Goal: Contribute content

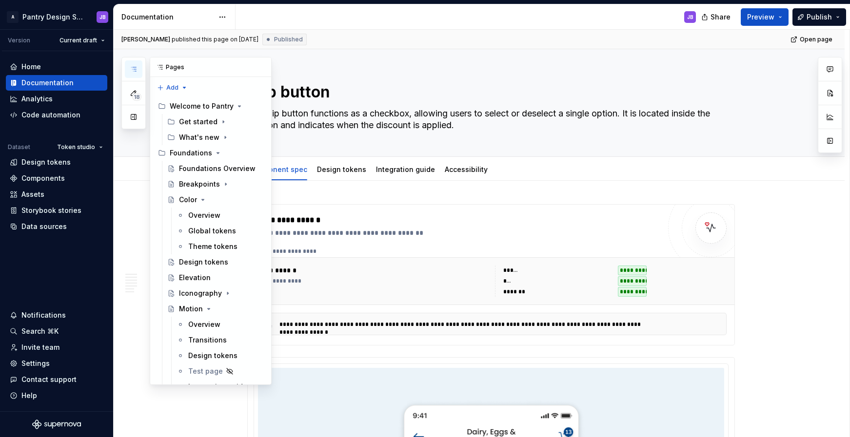
click at [134, 71] on icon "button" at bounding box center [134, 69] width 8 height 8
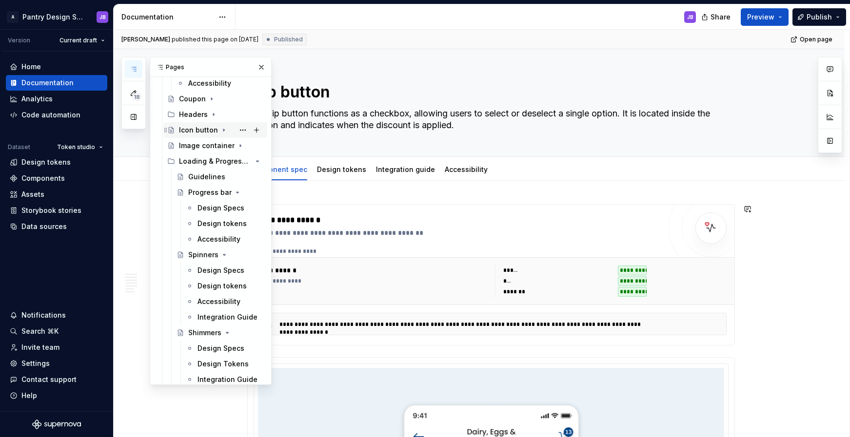
scroll to position [699, 0]
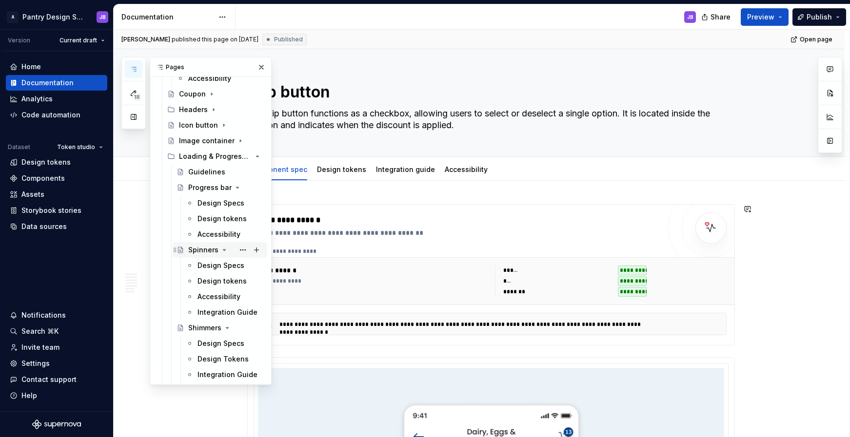
click at [205, 252] on div "Spinners" at bounding box center [203, 250] width 30 height 10
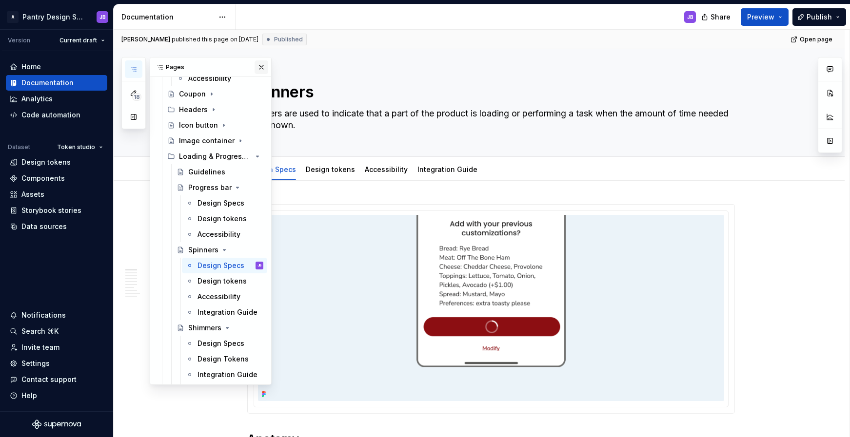
click at [258, 67] on button "button" at bounding box center [262, 67] width 14 height 14
type textarea "*"
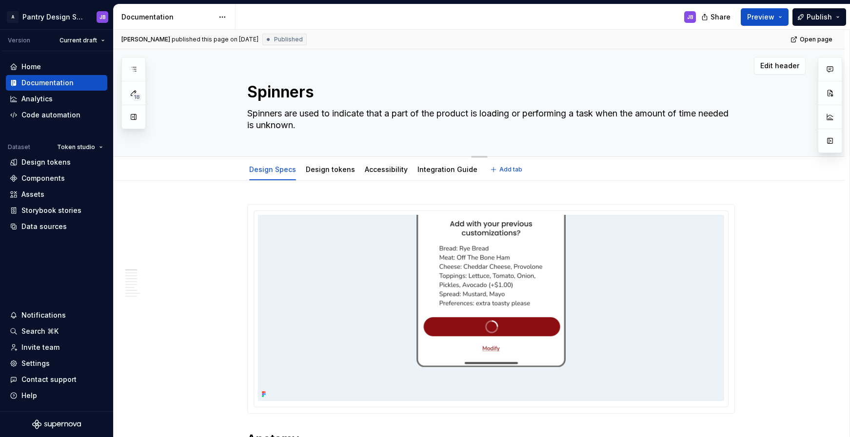
click at [317, 96] on textarea "Spinners" at bounding box center [489, 91] width 488 height 23
type textarea "Spinner"
click at [311, 92] on textarea "Spinners" at bounding box center [489, 91] width 488 height 23
click at [311, 92] on textarea "Spinner" at bounding box center [489, 91] width 488 height 23
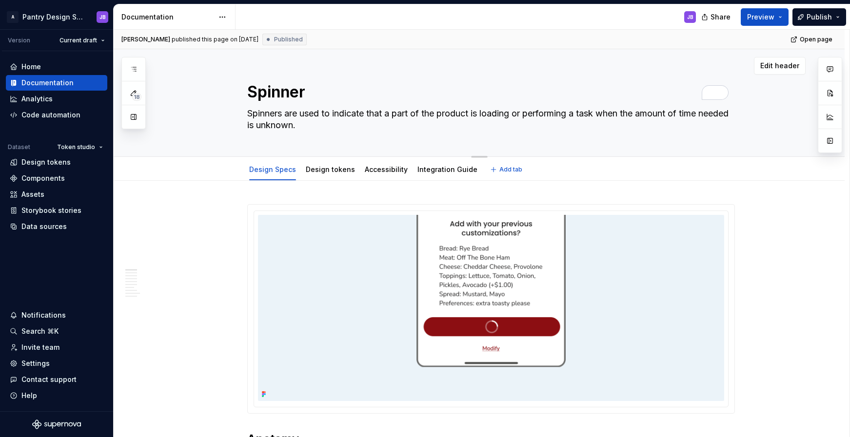
click at [311, 92] on textarea "Spinner" at bounding box center [489, 91] width 488 height 23
click at [313, 99] on textarea "Spinner" at bounding box center [489, 91] width 488 height 23
type textarea "*"
type textarea "Spinner"
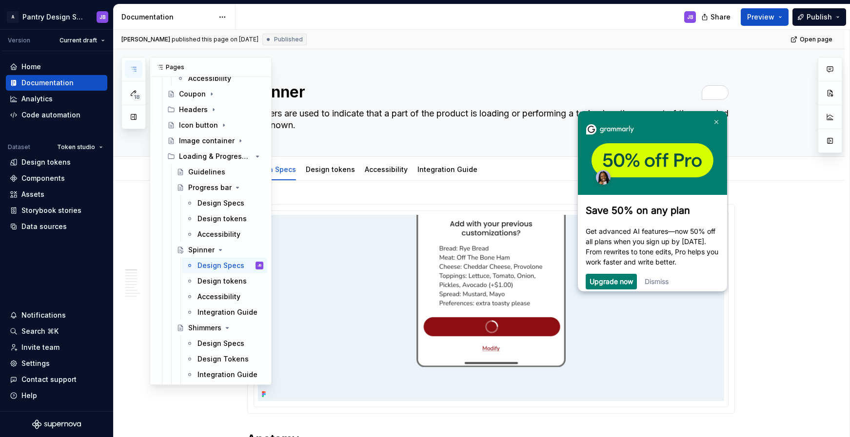
click at [135, 69] on icon "button" at bounding box center [134, 69] width 8 height 8
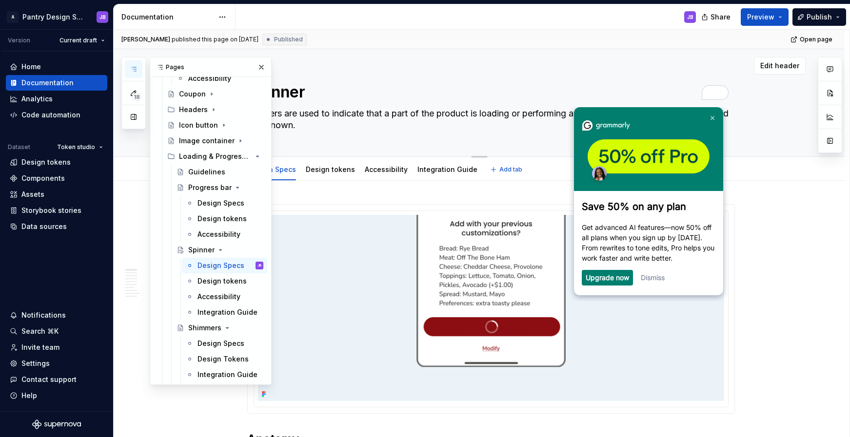
click at [397, 136] on div "Spinner Spinners are used to indicate that a part of the product is loading or …" at bounding box center [491, 102] width 488 height 107
click at [258, 69] on button "button" at bounding box center [262, 67] width 14 height 14
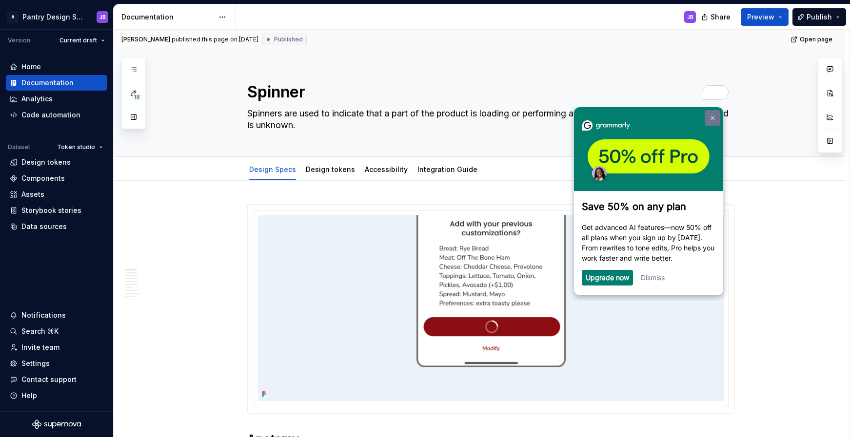
click at [714, 119] on img at bounding box center [712, 118] width 4 height 4
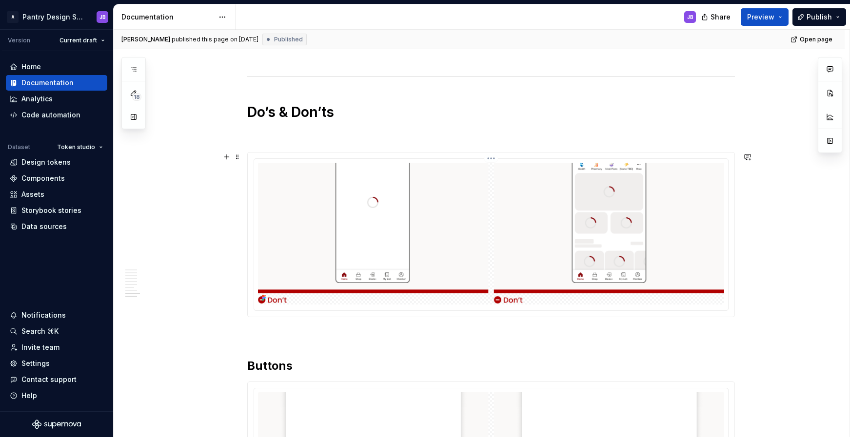
scroll to position [1823, 0]
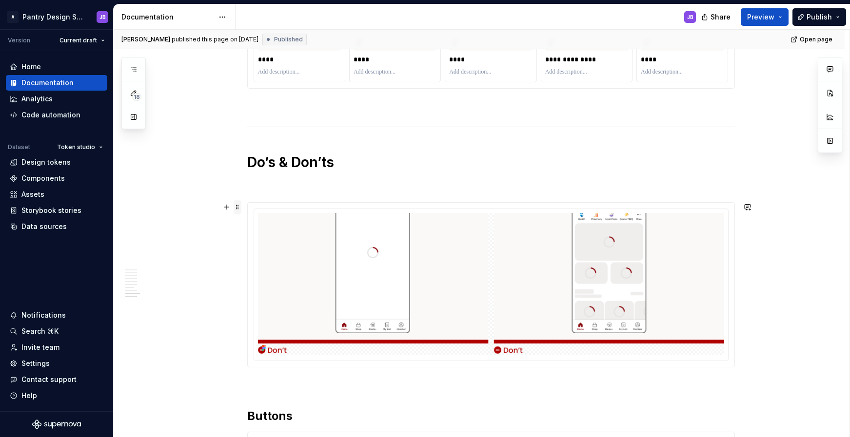
click at [238, 208] on span at bounding box center [238, 207] width 8 height 14
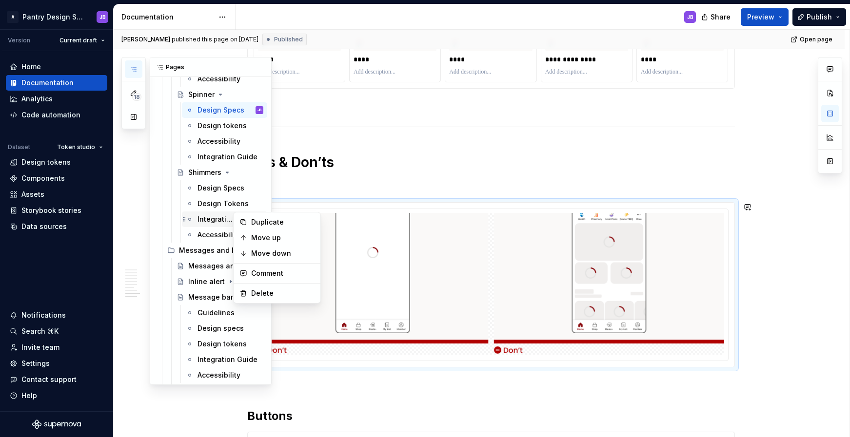
scroll to position [852, 0]
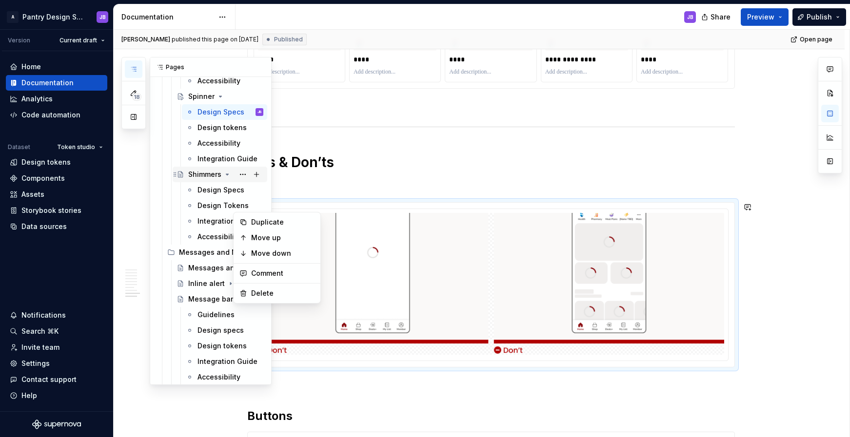
click at [193, 172] on div "Shimmers" at bounding box center [204, 175] width 33 height 10
click at [205, 207] on div "Design Tokens" at bounding box center [215, 206] width 37 height 10
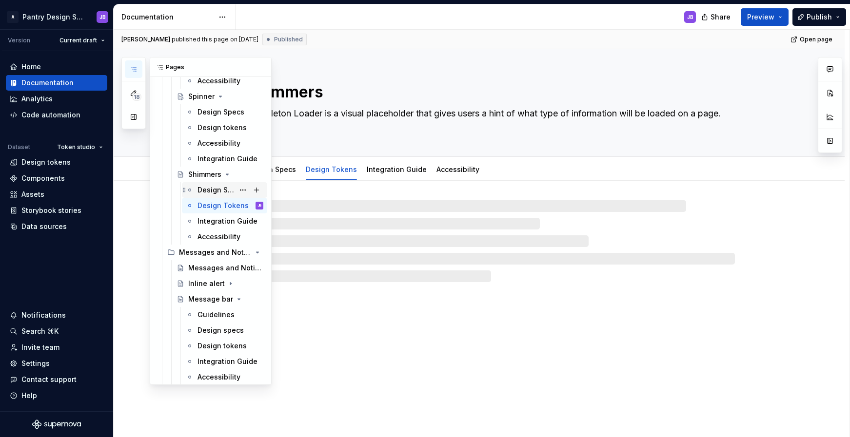
click at [203, 189] on div "Design Specs" at bounding box center [215, 190] width 37 height 10
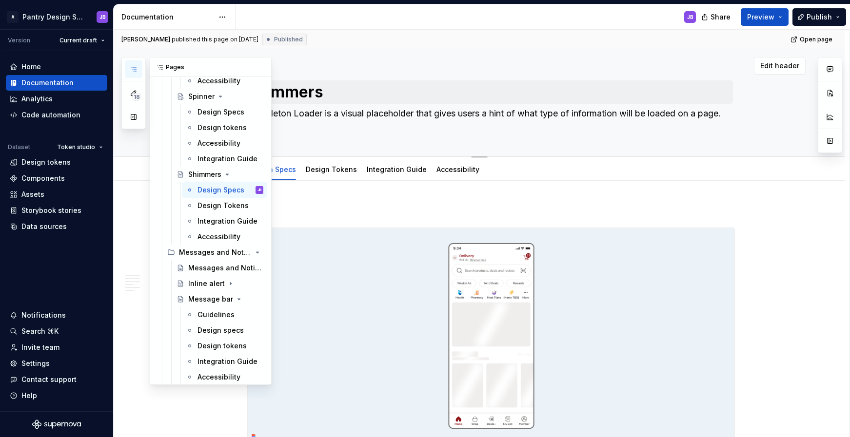
type textarea "*"
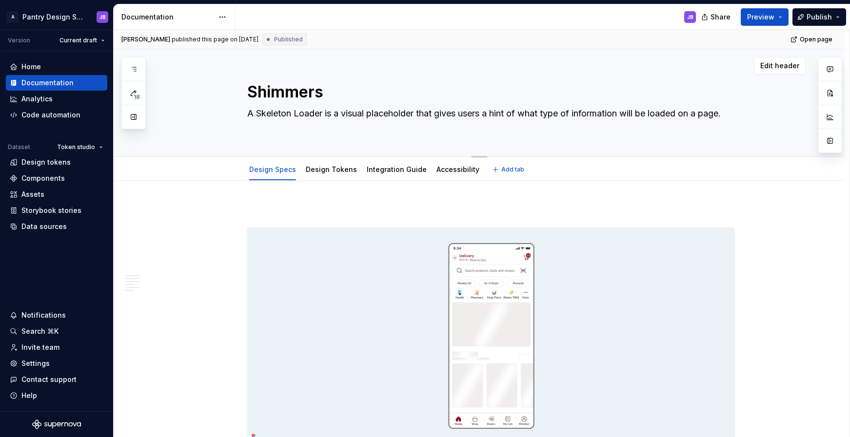
click at [318, 94] on textarea "Shimmers" at bounding box center [489, 91] width 488 height 23
click at [325, 97] on textarea "Shimmers" at bounding box center [489, 91] width 488 height 23
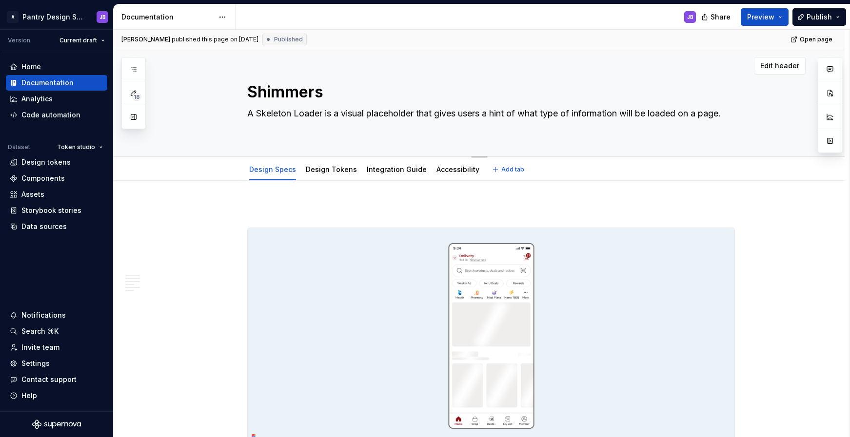
click at [322, 93] on textarea "Shimmers" at bounding box center [489, 91] width 488 height 23
type textarea "Shimmer"
type textarea "*"
type textarea "Shimmer"
click at [821, 18] on span "Publish" at bounding box center [819, 17] width 25 height 10
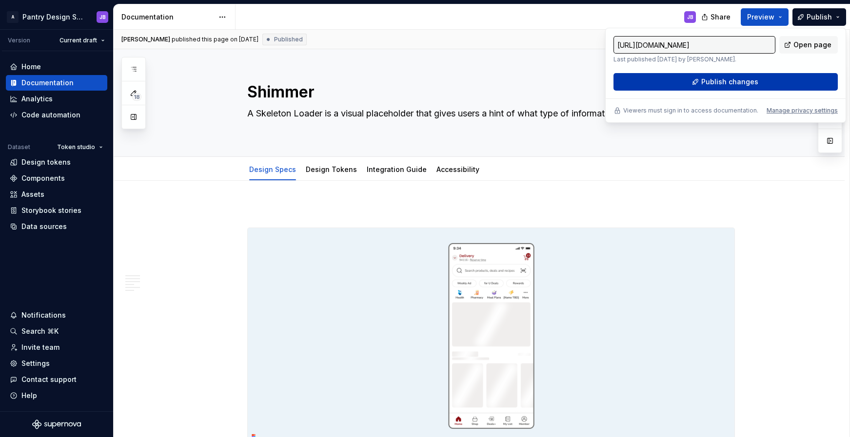
click at [739, 83] on span "Publish changes" at bounding box center [729, 82] width 57 height 10
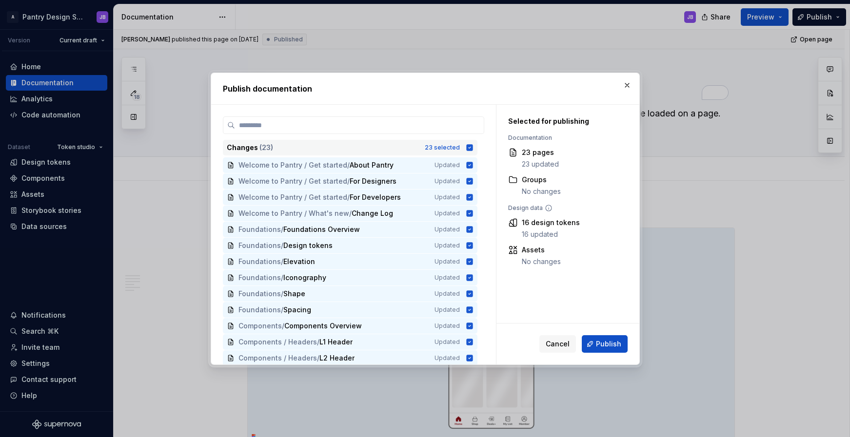
click at [469, 147] on icon at bounding box center [470, 148] width 8 height 8
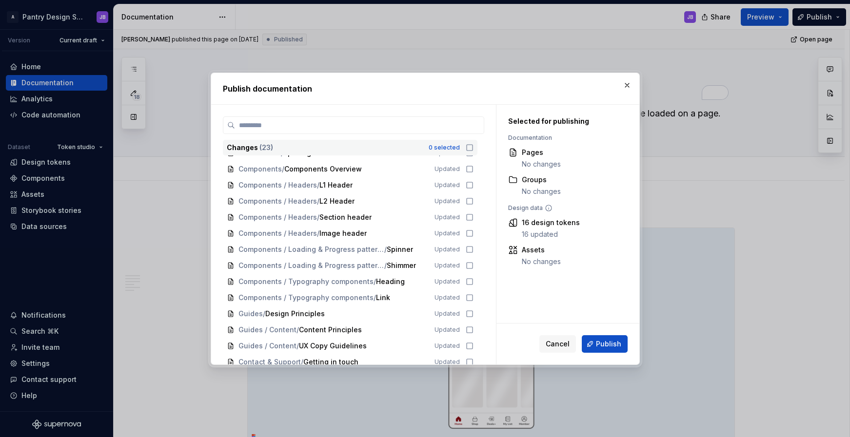
scroll to position [163, 0]
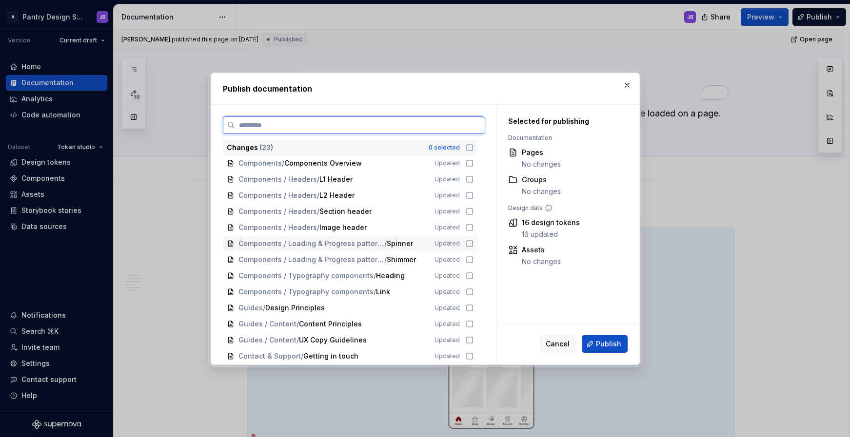
click at [471, 243] on icon at bounding box center [470, 244] width 8 height 8
click at [471, 259] on icon at bounding box center [470, 260] width 8 height 8
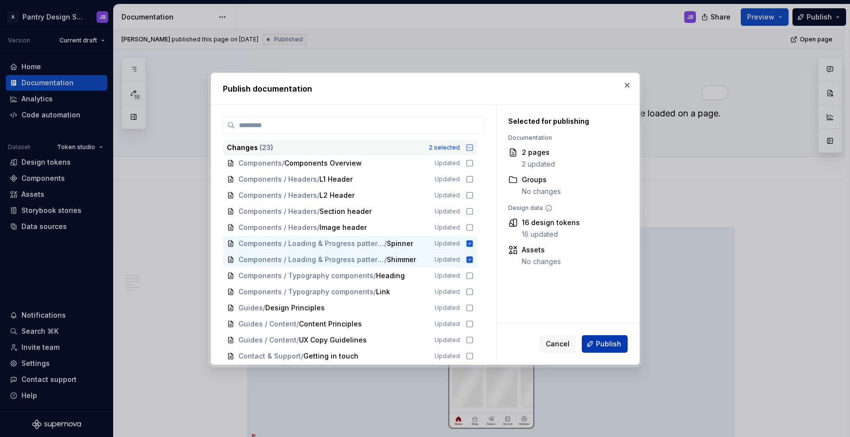
click at [606, 342] on span "Publish" at bounding box center [608, 344] width 25 height 10
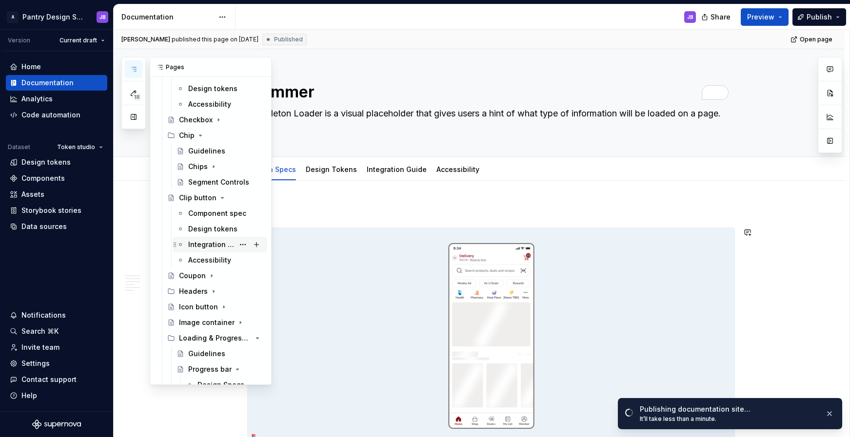
scroll to position [507, 0]
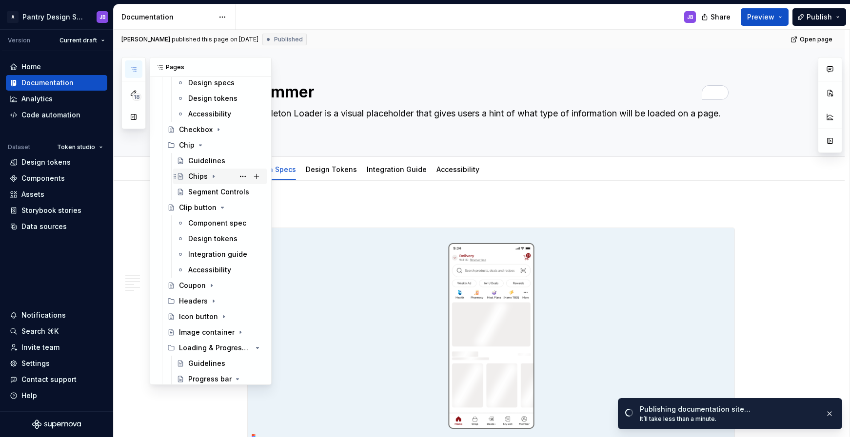
click at [201, 177] on div "Chips" at bounding box center [198, 177] width 20 height 10
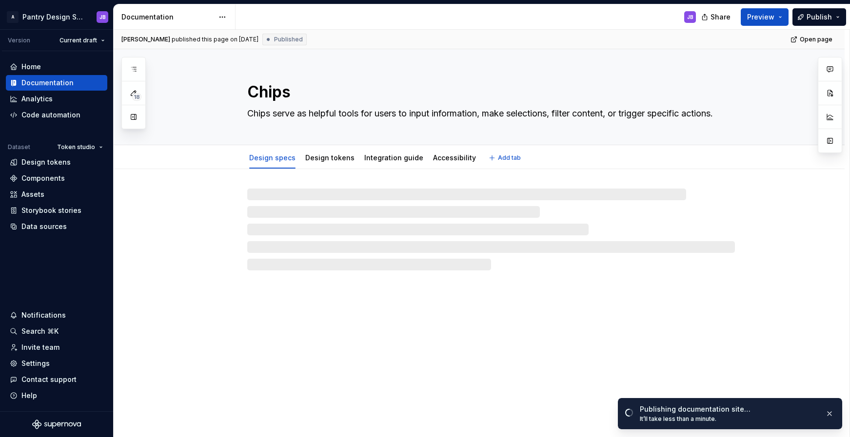
click at [290, 95] on textarea "Chips" at bounding box center [489, 91] width 488 height 23
click at [289, 94] on textarea "Chips" at bounding box center [489, 91] width 488 height 23
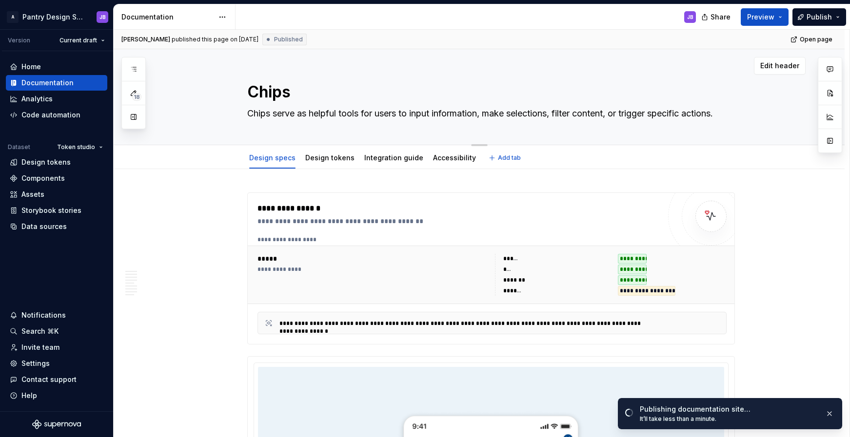
click at [294, 118] on textarea "Chips serve as helpful tools for users to input information, make selections, f…" at bounding box center [489, 114] width 488 height 16
click at [290, 94] on textarea "Chips" at bounding box center [489, 91] width 488 height 23
click at [286, 93] on textarea "Chips" at bounding box center [489, 91] width 488 height 23
click at [301, 94] on textarea "Chips" at bounding box center [489, 91] width 488 height 23
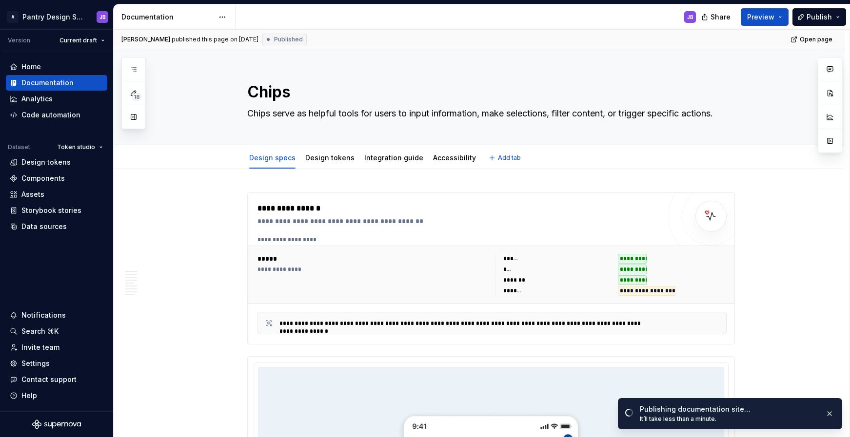
click at [301, 94] on textarea "Chips" at bounding box center [489, 91] width 488 height 23
click at [247, 230] on div "**********" at bounding box center [491, 269] width 488 height 152
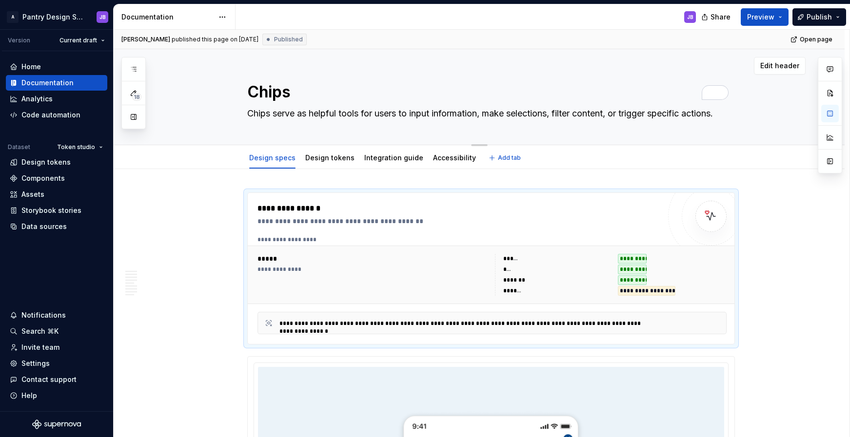
click at [290, 93] on textarea "Chips" at bounding box center [489, 91] width 488 height 23
click at [296, 92] on textarea "Chips" at bounding box center [489, 91] width 488 height 23
type textarea "*"
type textarea "Chip"
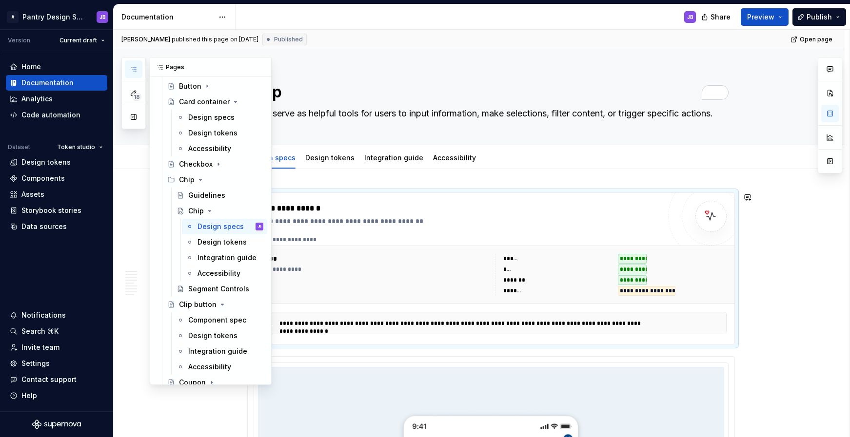
scroll to position [476, 0]
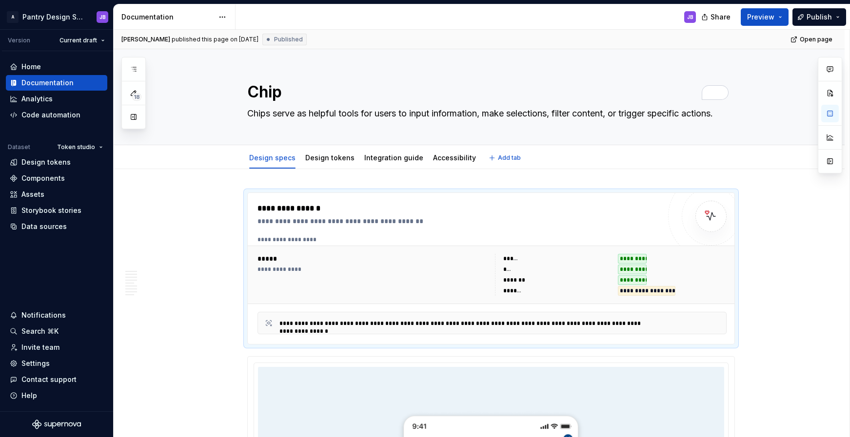
type textarea "*"
type textarea "Chip"
click at [824, 19] on span "Publish" at bounding box center [819, 17] width 25 height 10
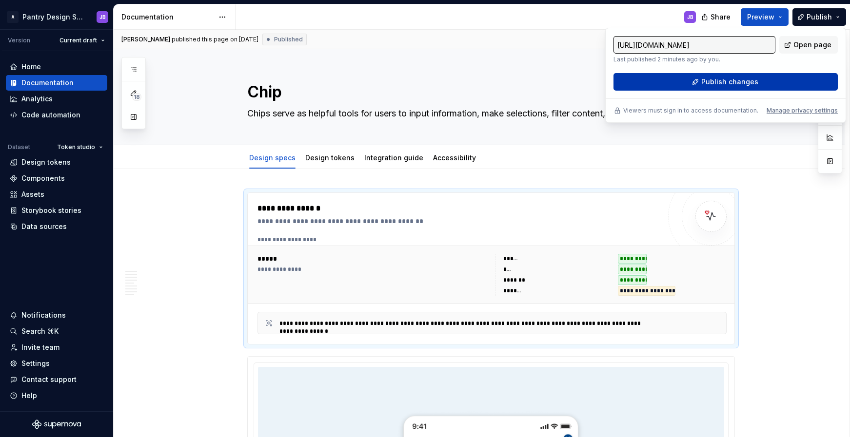
click at [747, 81] on span "Publish changes" at bounding box center [729, 82] width 57 height 10
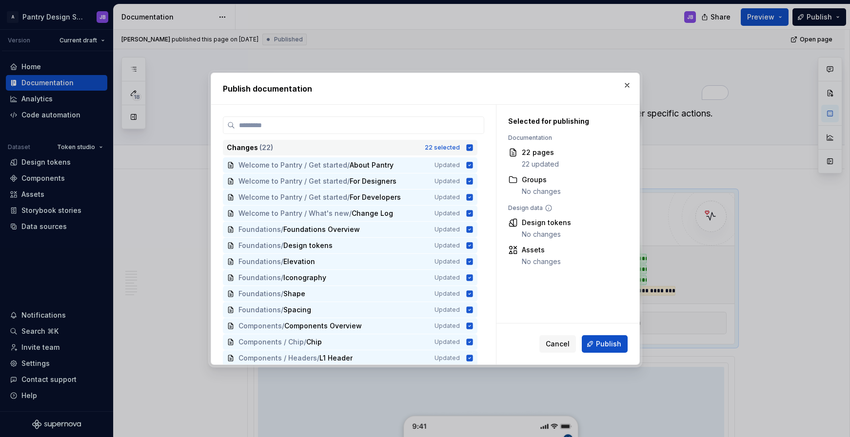
click at [468, 146] on icon at bounding box center [469, 147] width 6 height 6
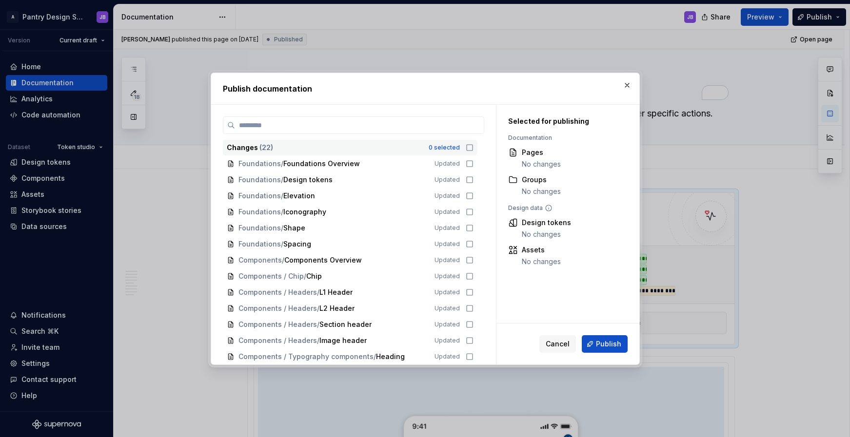
scroll to position [67, 0]
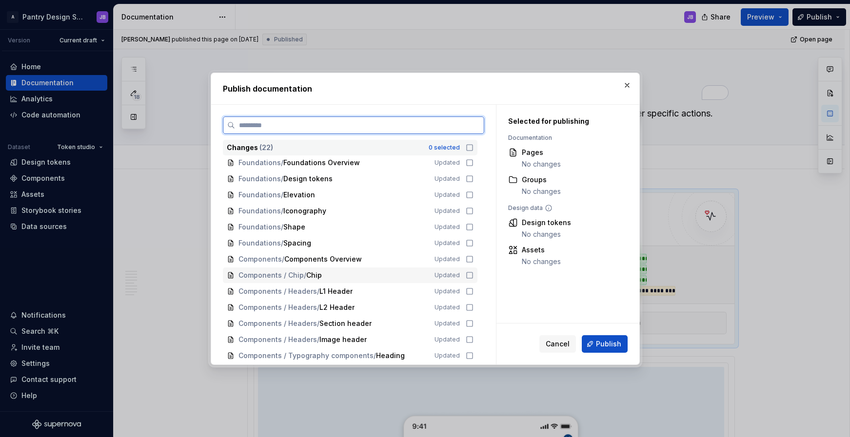
click at [469, 276] on icon at bounding box center [470, 276] width 8 height 8
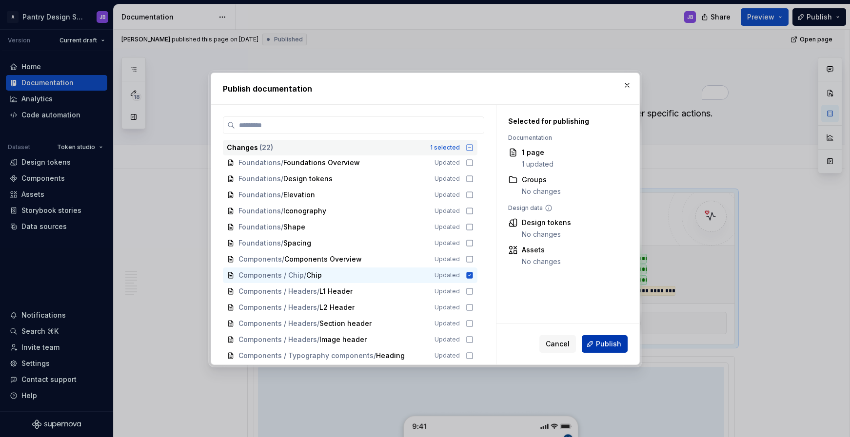
click at [605, 341] on span "Publish" at bounding box center [608, 344] width 25 height 10
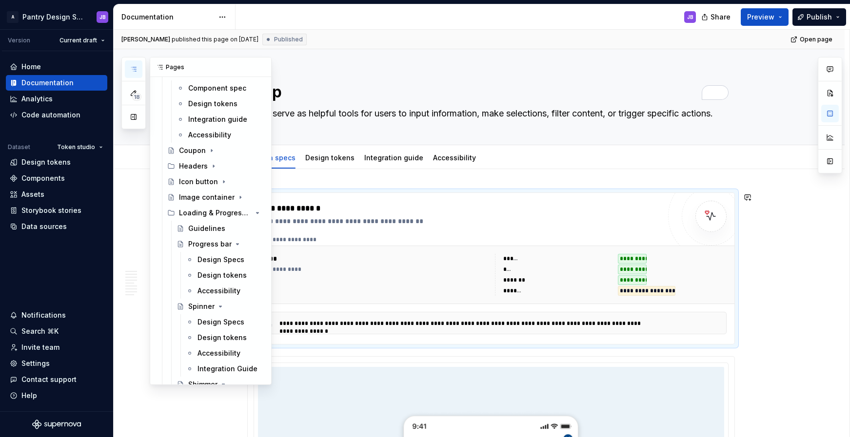
scroll to position [709, 0]
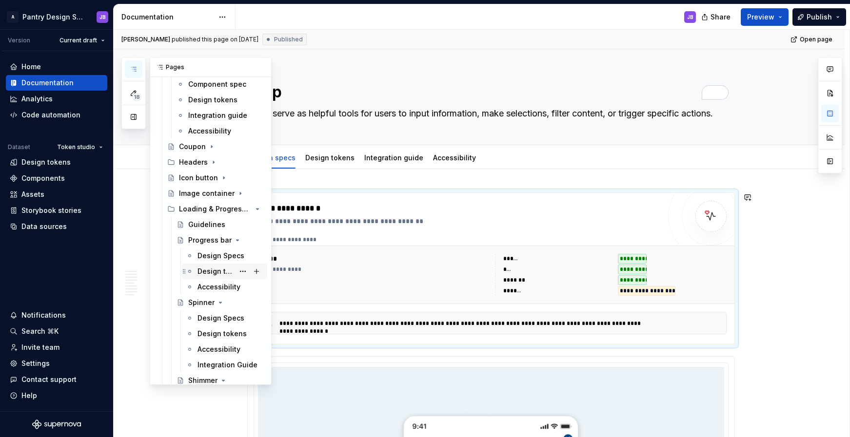
click at [211, 272] on div "Design tokens" at bounding box center [215, 272] width 37 height 10
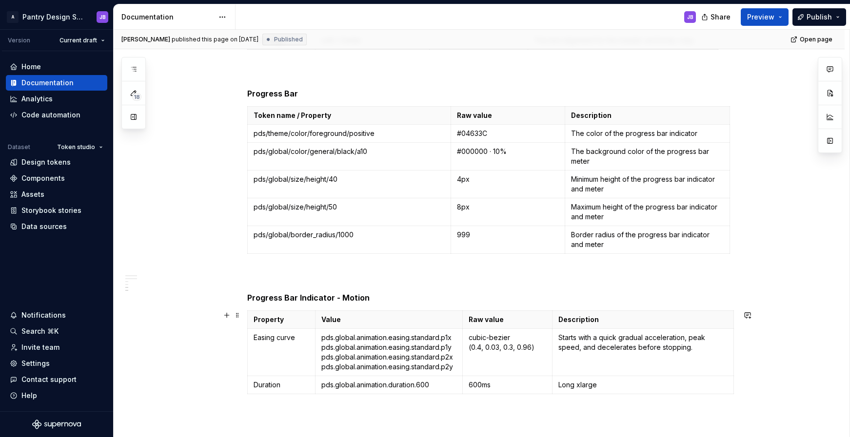
scroll to position [807, 0]
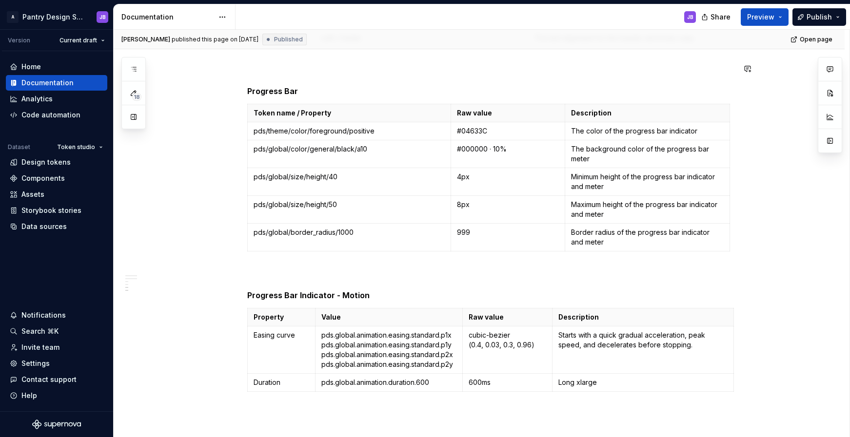
type textarea "*"
